Goal: Information Seeking & Learning: Check status

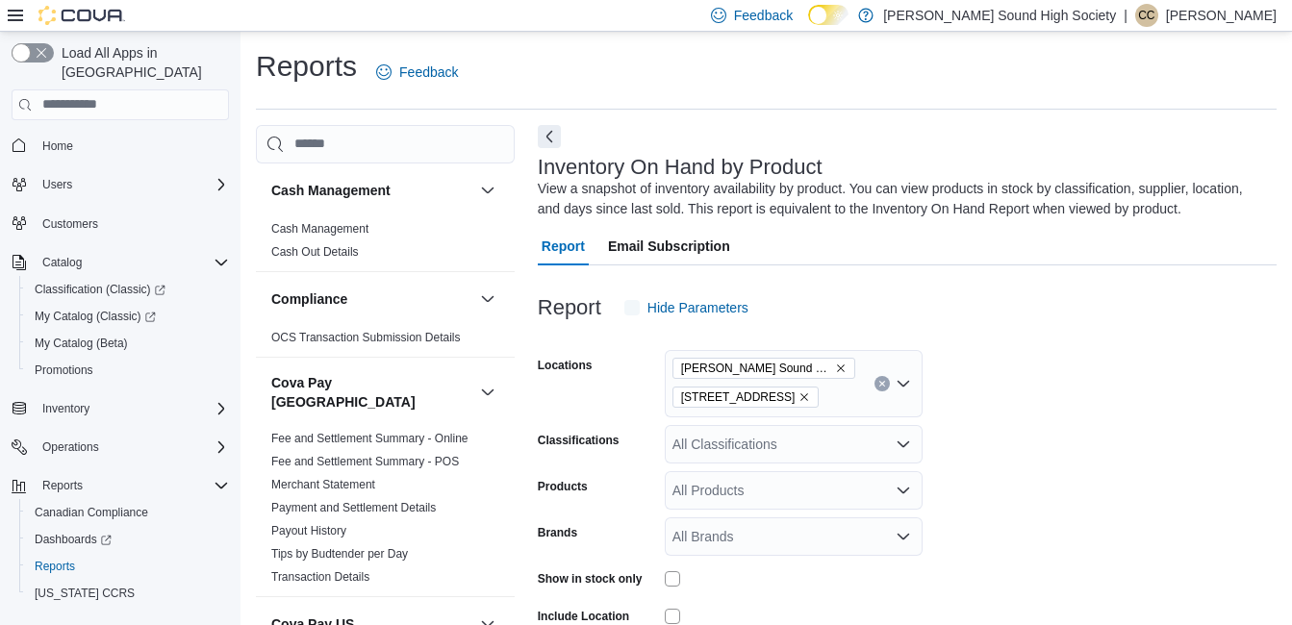
scroll to position [64, 0]
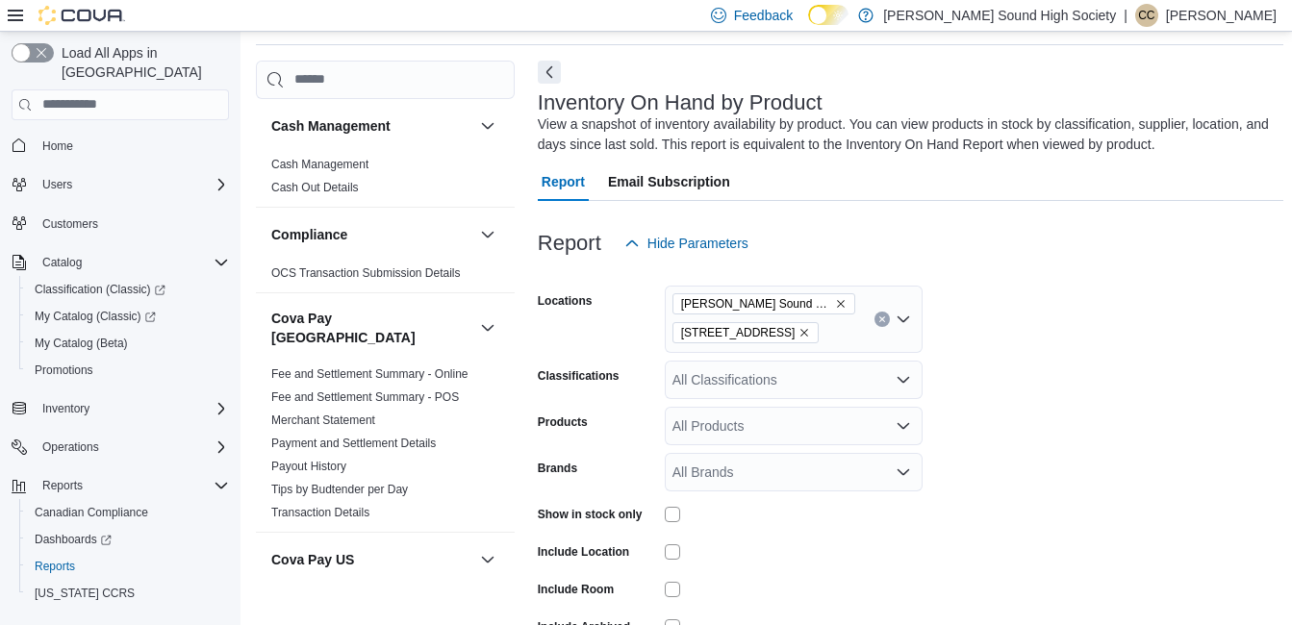
click at [966, 505] on form "Locations [PERSON_NAME] Sound High Society [STREET_ADDRESS] Classifications All…" at bounding box center [911, 479] width 746 height 433
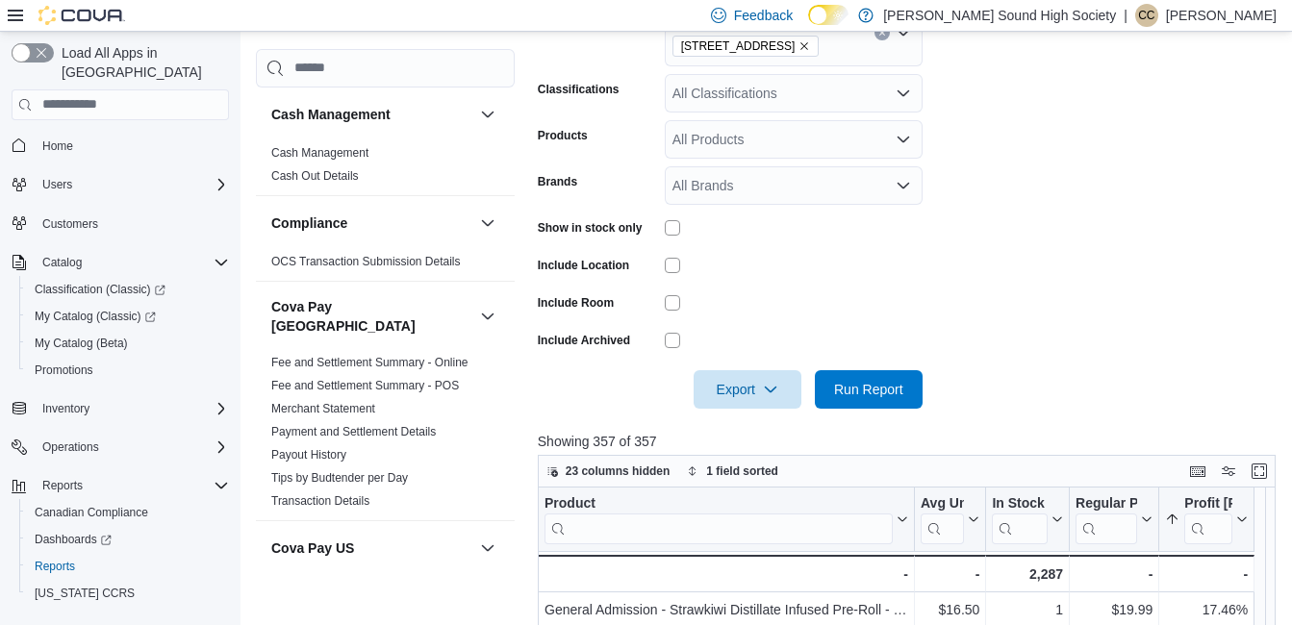
scroll to position [372, 0]
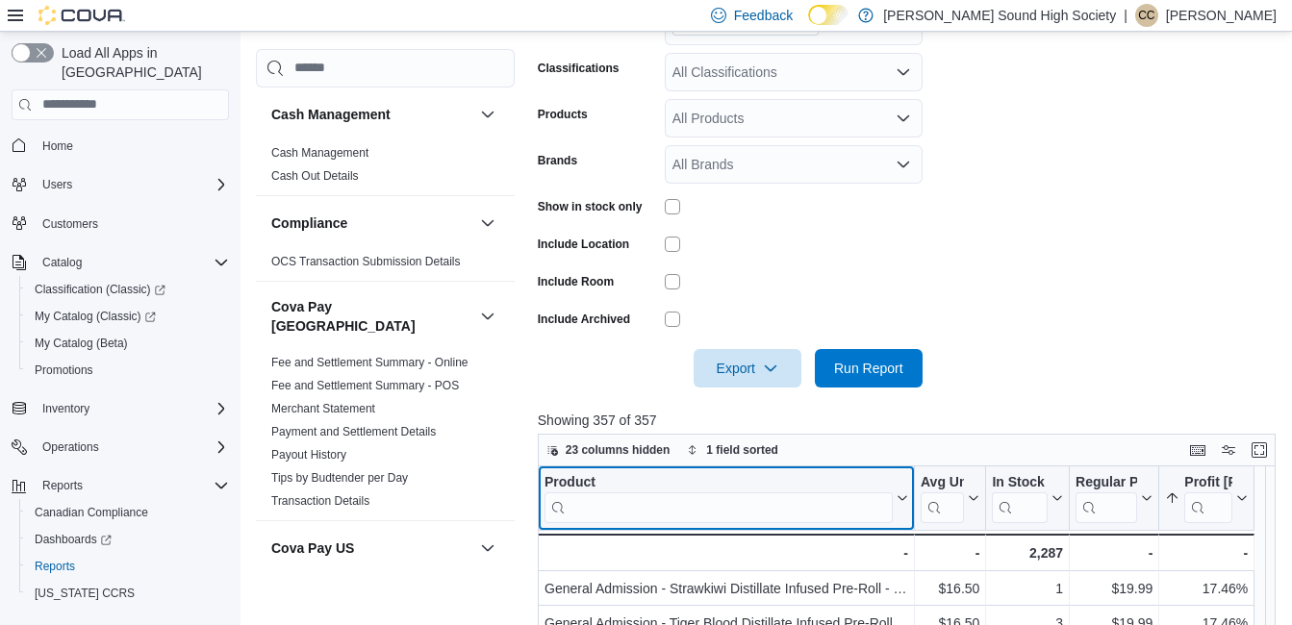
click at [722, 509] on input "search" at bounding box center [719, 507] width 348 height 31
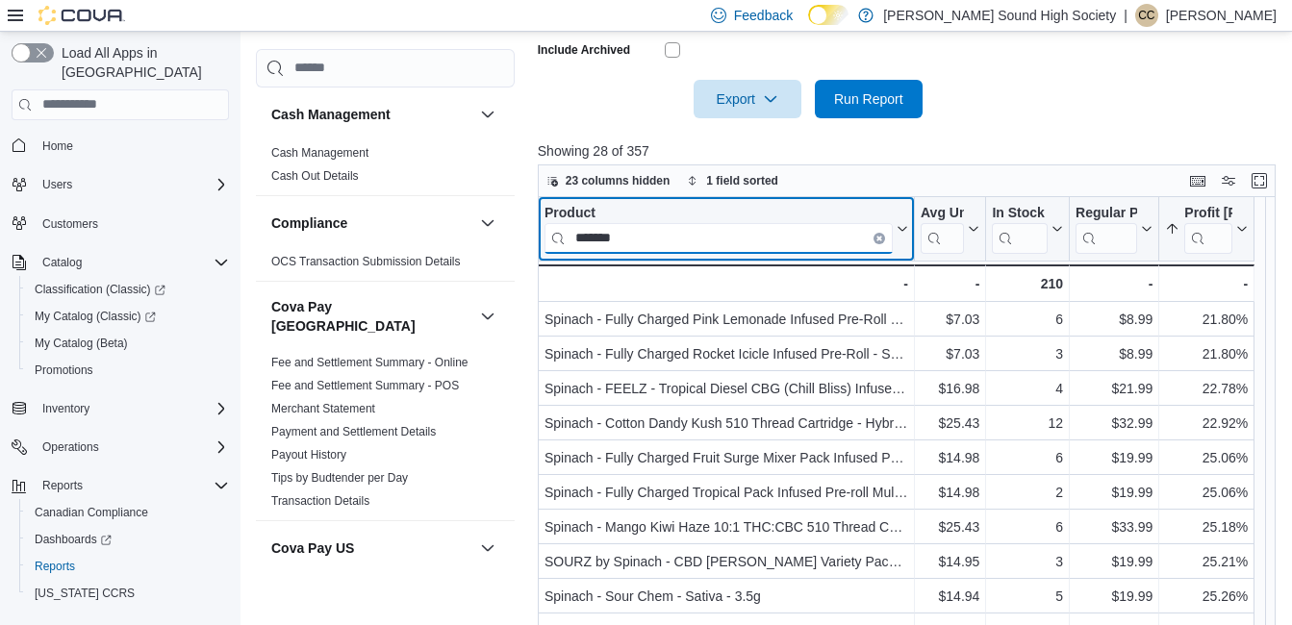
scroll to position [647, 0]
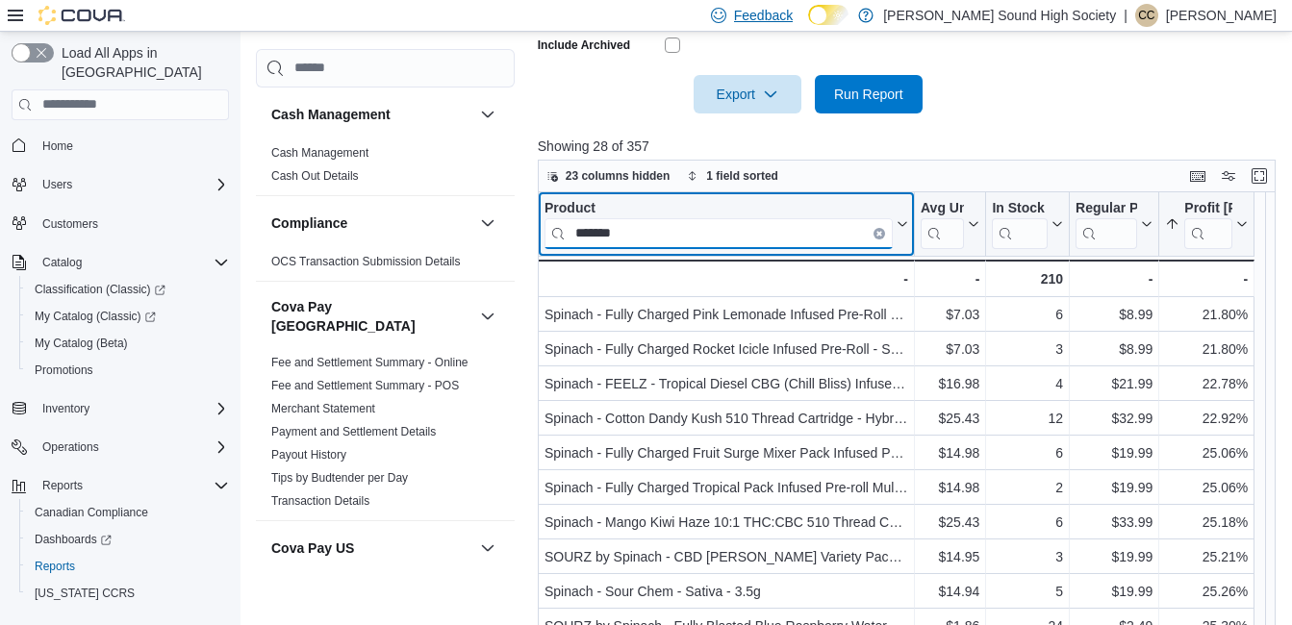
type input "*******"
